Goal: Go to known website: Access a specific website the user already knows

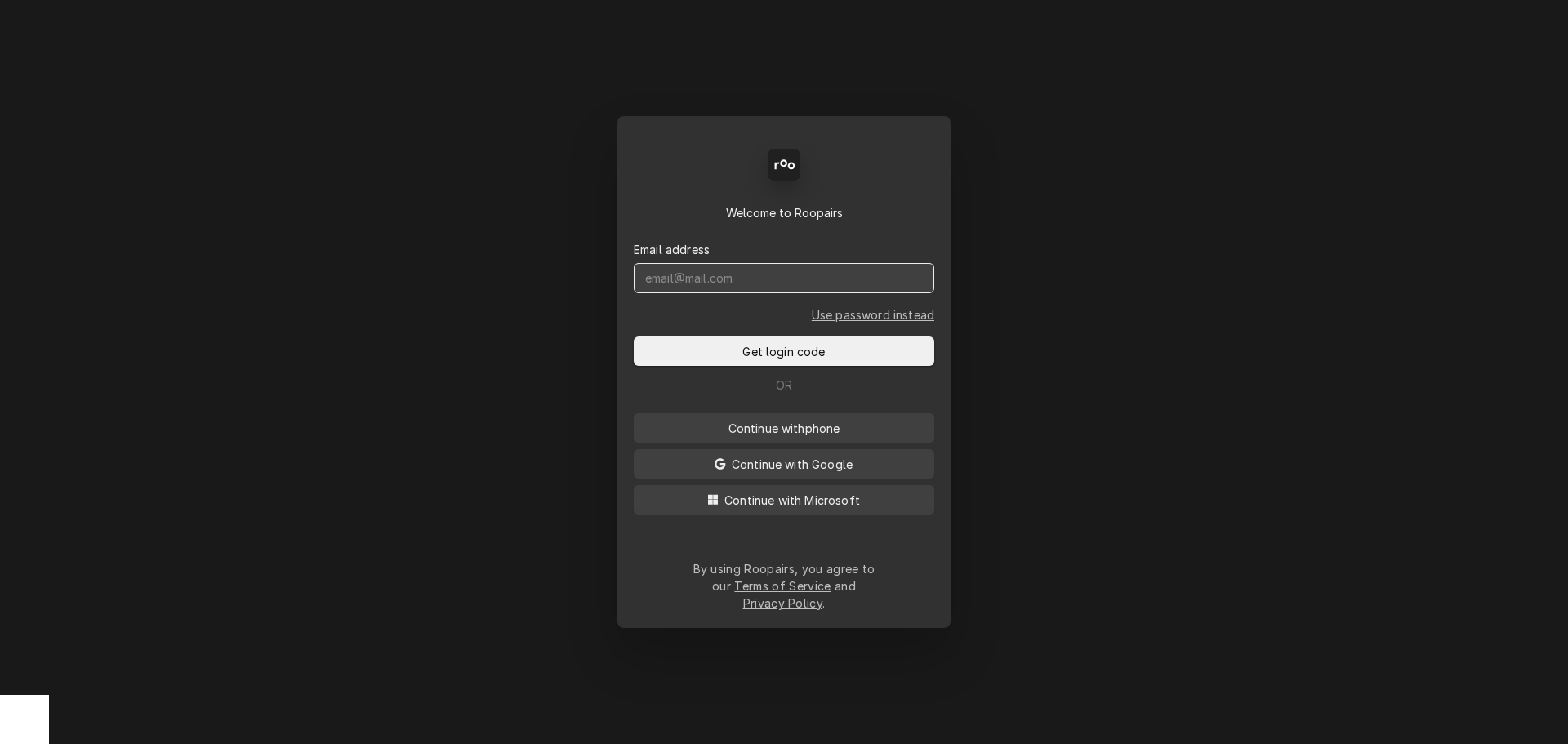
click at [732, 292] on input "Dynamic Content Wrapper" at bounding box center [784, 278] width 301 height 30
type input "[PERSON_NAME][EMAIL_ADDRESS][DOMAIN_NAME]"
click at [634, 336] on button "Get login code" at bounding box center [784, 351] width 301 height 29
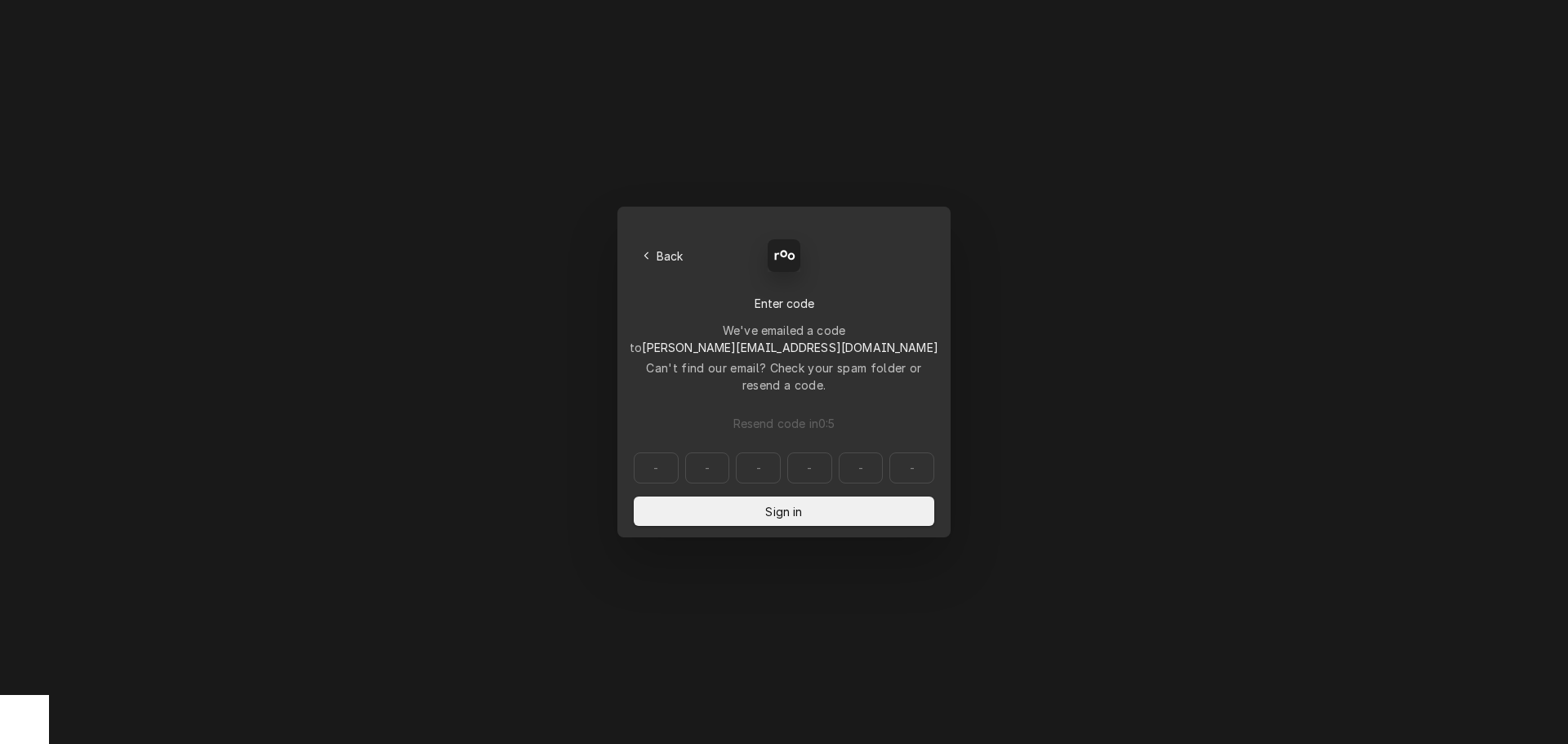
click at [654, 452] on input "Dynamic Content Wrapper" at bounding box center [784, 468] width 301 height 31
click at [657, 452] on input "Dynamic Content Wrapper" at bounding box center [784, 468] width 301 height 31
type input "002065"
